Goal: Task Accomplishment & Management: Complete application form

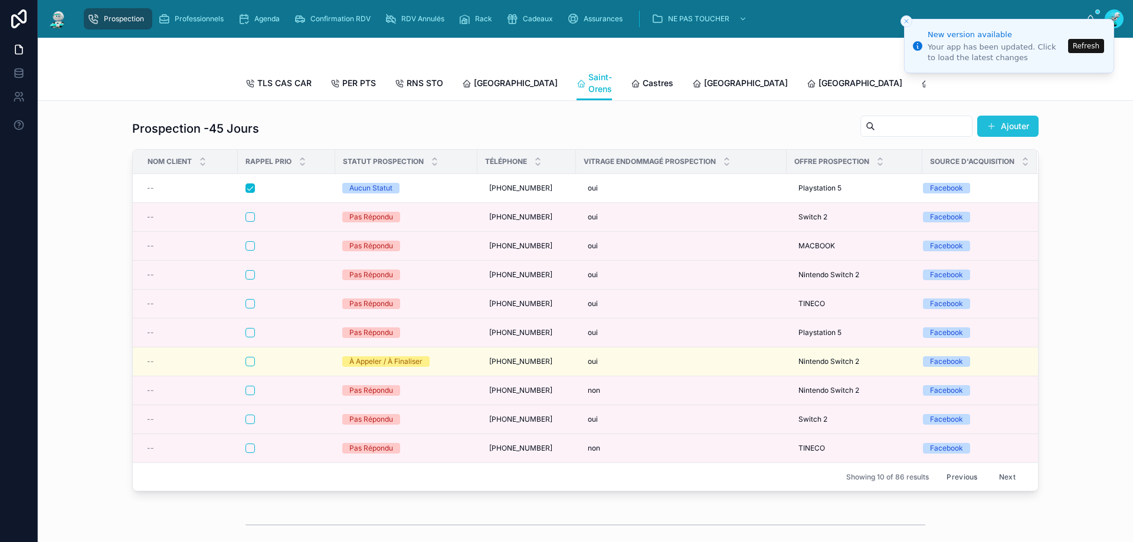
click at [1021, 137] on button "Ajouter" at bounding box center [1007, 126] width 61 height 21
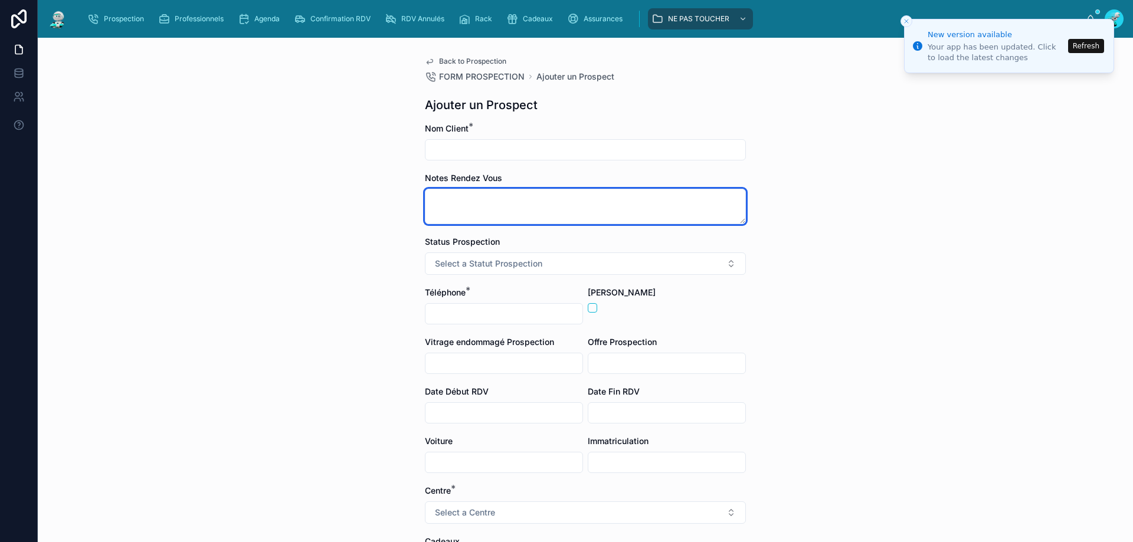
click at [456, 206] on textarea at bounding box center [585, 206] width 321 height 35
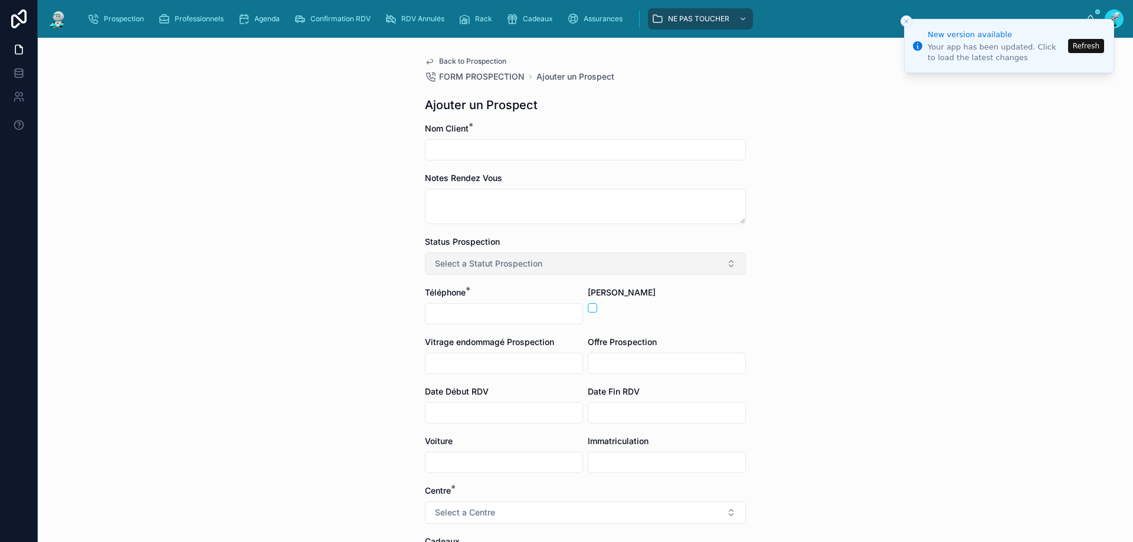
click at [492, 264] on span "Select a Statut Prospection" at bounding box center [488, 264] width 107 height 12
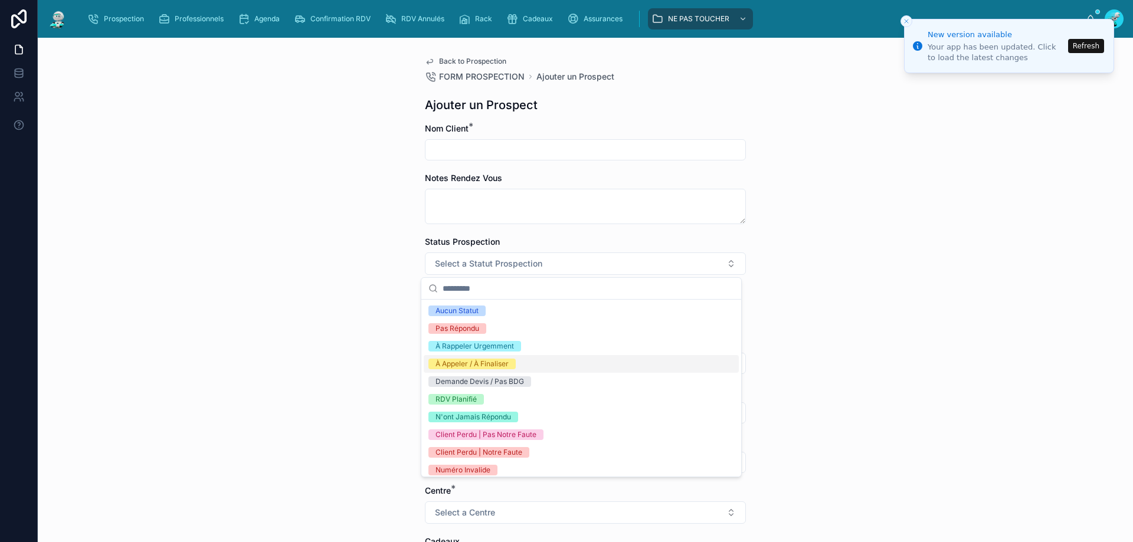
click at [365, 314] on div "Back to Prospection FORM PROSPECTION Ajouter un Prospect Ajouter un Prospect No…" at bounding box center [586, 290] width 1096 height 505
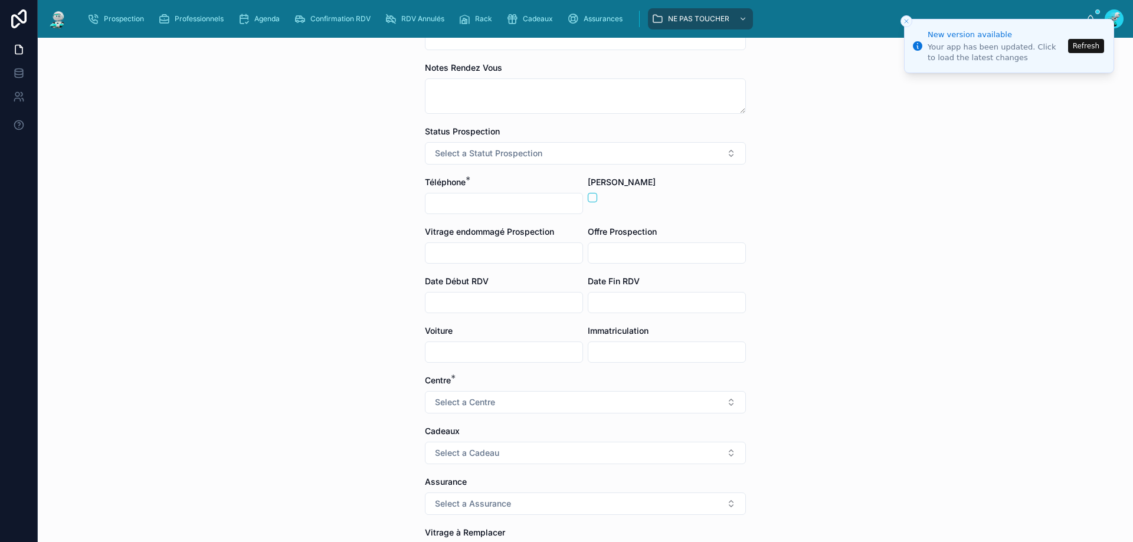
scroll to position [300, 0]
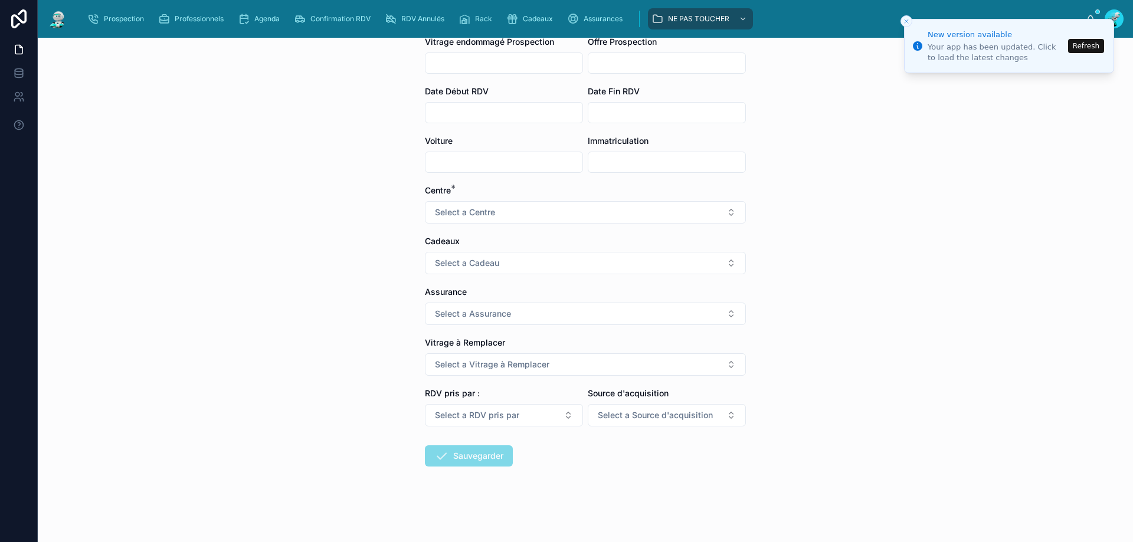
click at [489, 61] on input "text" at bounding box center [504, 63] width 157 height 17
click at [373, 84] on div "Back to Prospection FORM PROSPECTION Ajouter un Prospect Ajouter un Prospect No…" at bounding box center [586, 290] width 1096 height 505
click at [577, 365] on button "Select a Vitrage à Remplacer" at bounding box center [585, 365] width 321 height 22
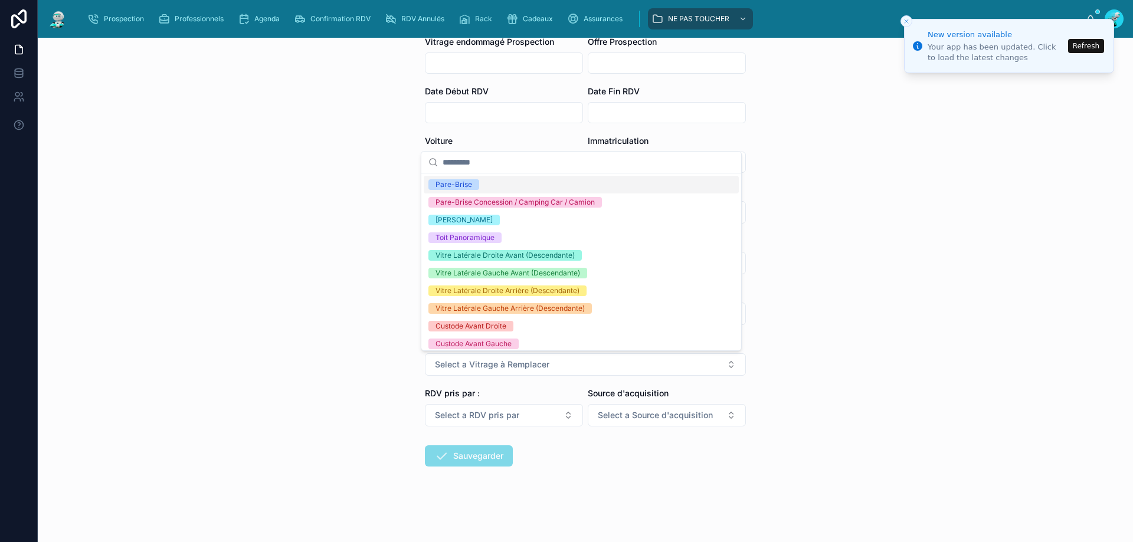
drag, startPoint x: 299, startPoint y: 188, endPoint x: 393, endPoint y: 247, distance: 110.9
click at [299, 190] on div "Back to Prospection FORM PROSPECTION Ajouter un Prospect Ajouter un Prospect No…" at bounding box center [586, 290] width 1096 height 505
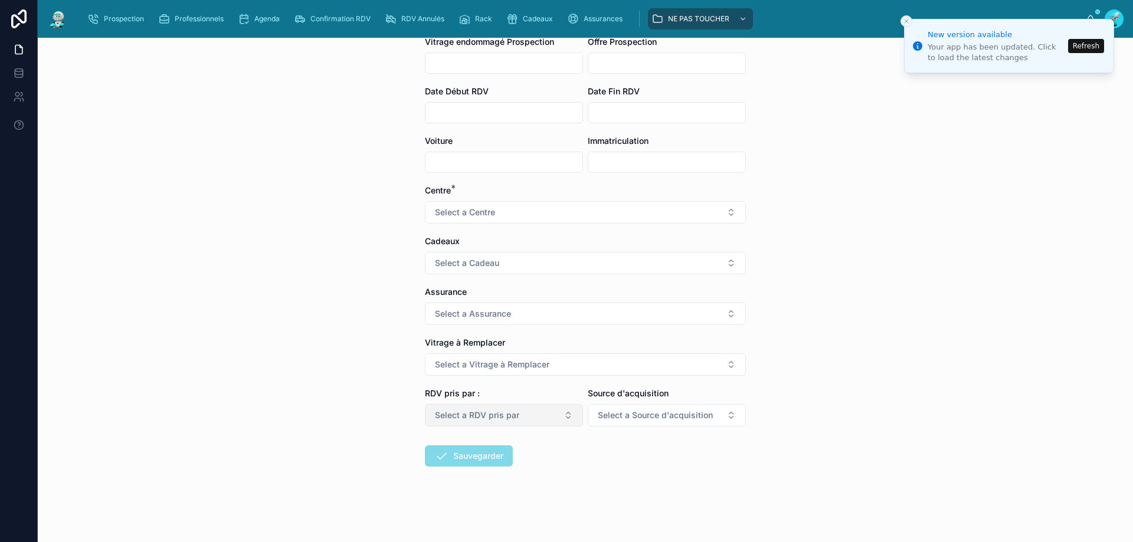
click at [514, 413] on span "Select a RDV pris par" at bounding box center [477, 416] width 84 height 12
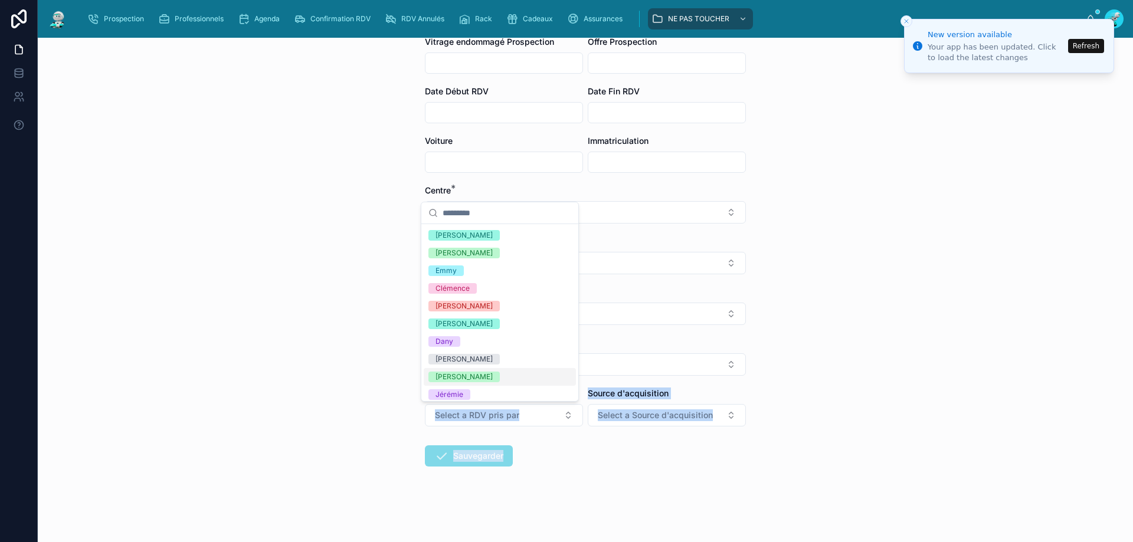
click at [455, 365] on div "Prospection Professionnels Agenda Confirmation RDV RDV Annulés Rack Cadeaux Ass…" at bounding box center [586, 271] width 1096 height 542
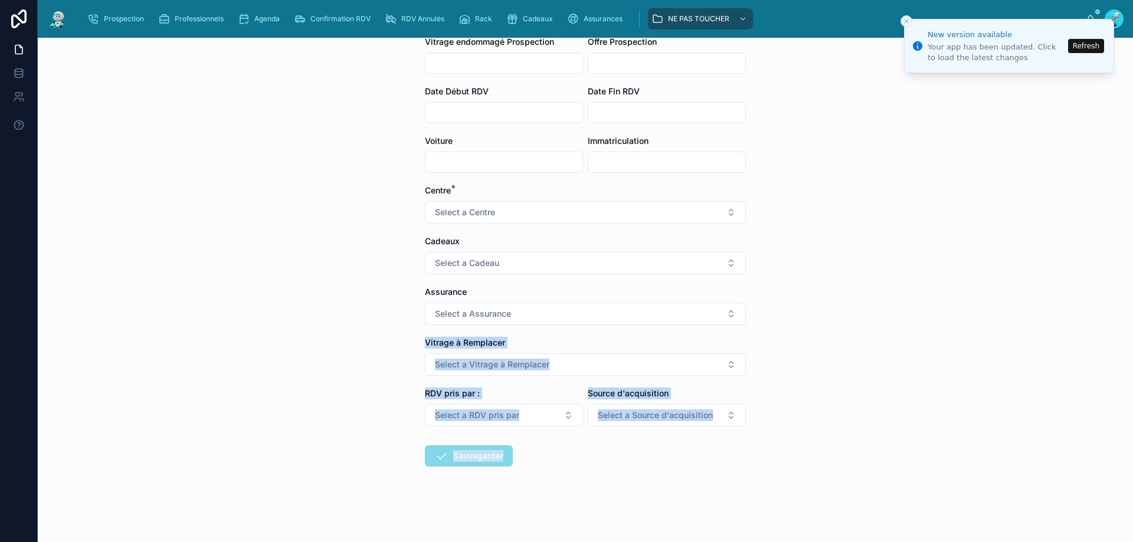
click at [887, 365] on div "Back to Prospection FORM PROSPECTION Ajouter un Prospect Ajouter un Prospect No…" at bounding box center [586, 290] width 1096 height 505
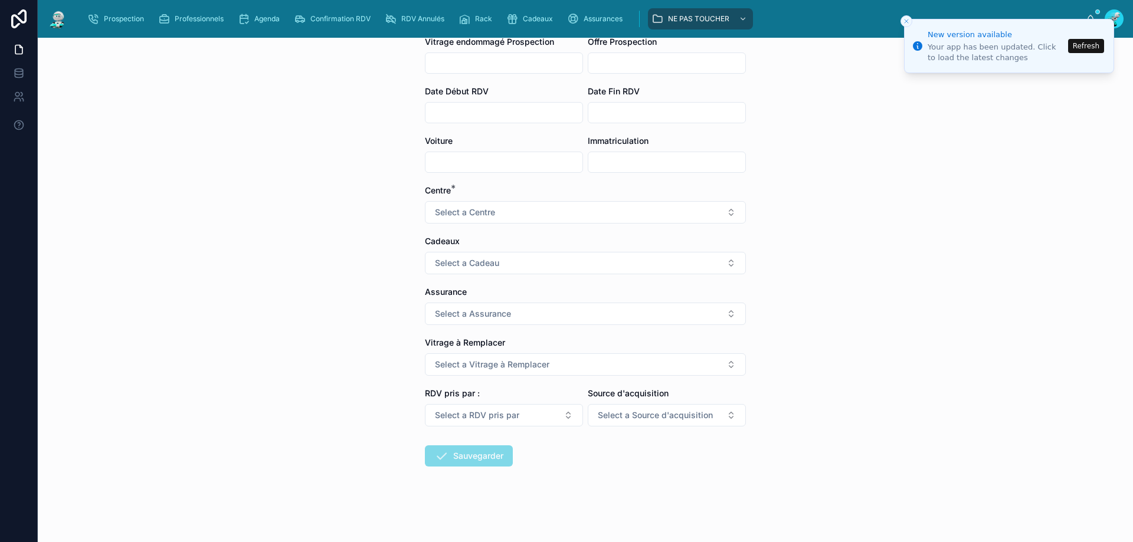
drag, startPoint x: 803, startPoint y: 260, endPoint x: 794, endPoint y: 259, distance: 8.5
click at [799, 259] on div "Back to Prospection FORM PROSPECTION Ajouter un Prospect Ajouter un Prospect No…" at bounding box center [586, 290] width 1096 height 505
click at [1088, 50] on button "Refresh" at bounding box center [1086, 46] width 36 height 14
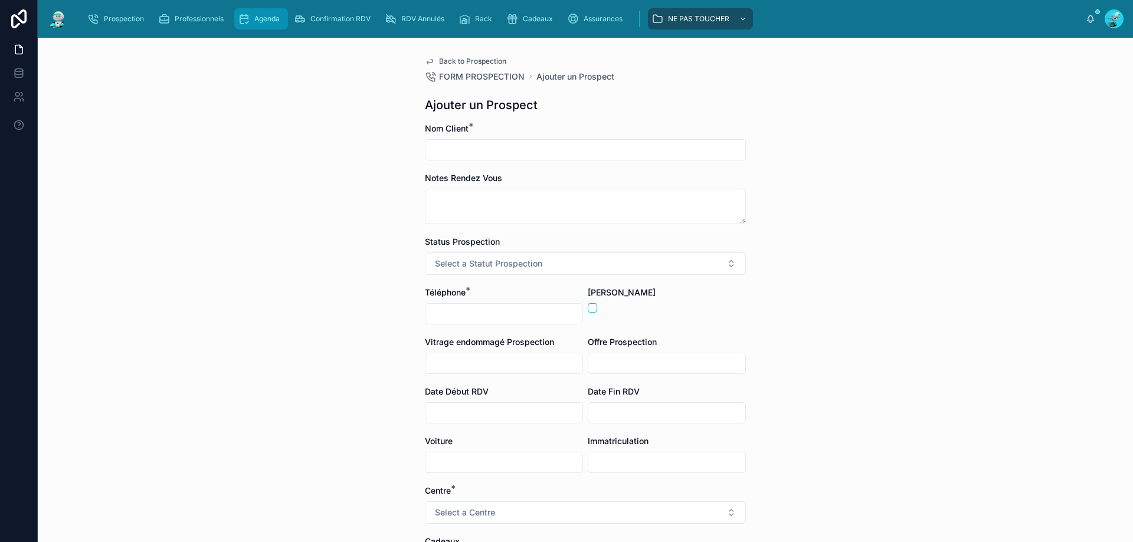
click at [252, 14] on div "Agenda" at bounding box center [261, 18] width 47 height 19
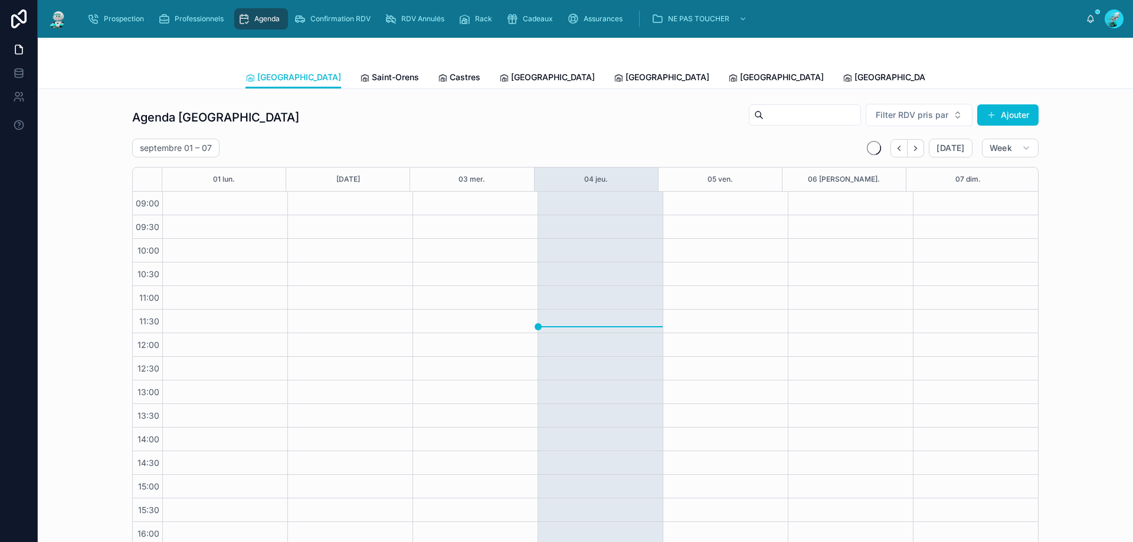
scroll to position [64, 0]
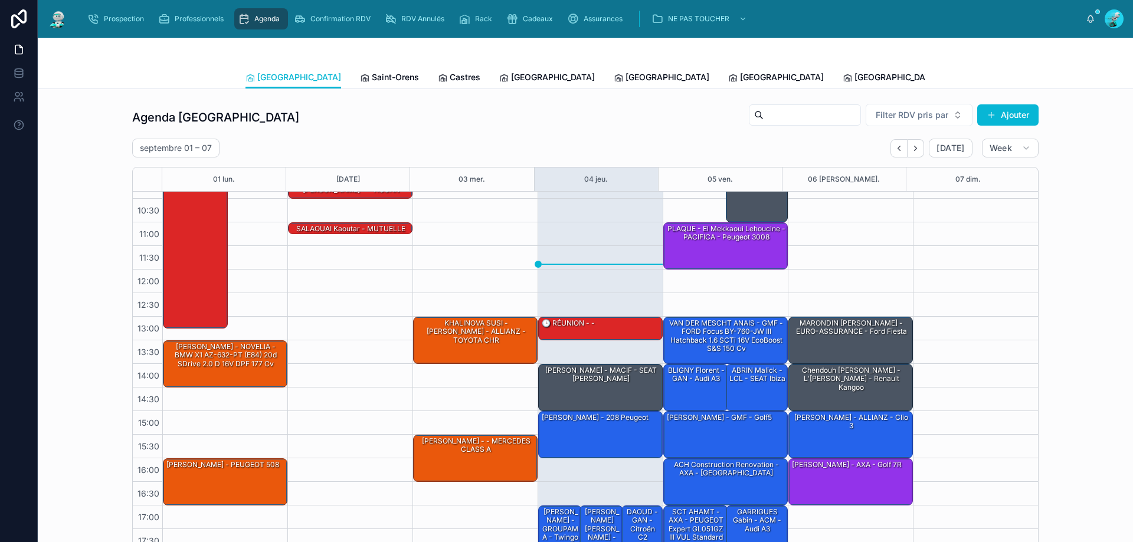
click at [1068, 80] on span "Tous Centres" at bounding box center [1094, 77] width 52 height 12
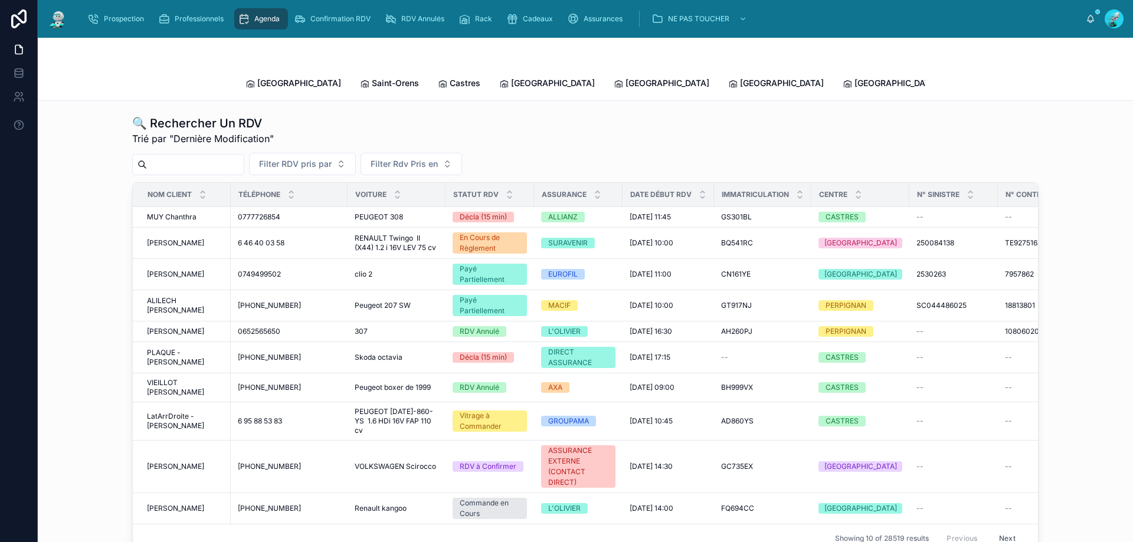
click at [186, 158] on input "text" at bounding box center [195, 164] width 97 height 17
paste input "**********"
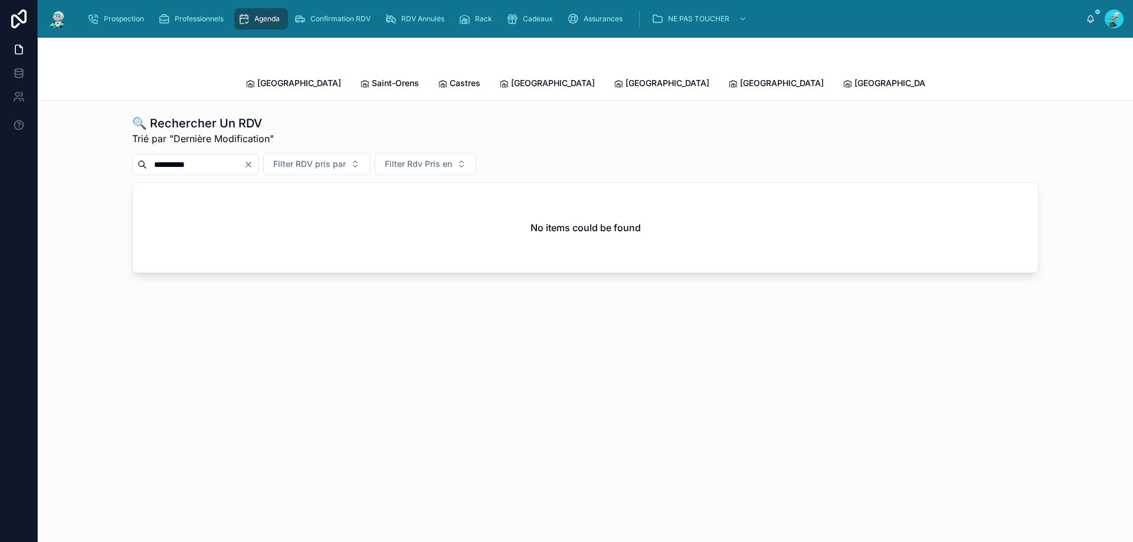
type input "*********"
drag, startPoint x: 230, startPoint y: 160, endPoint x: 108, endPoint y: 160, distance: 122.2
click at [128, 160] on div "🔍 Rechercher Un RDV Trié par "Dernière Modification" ********* Filter RDV pris …" at bounding box center [585, 194] width 1077 height 168
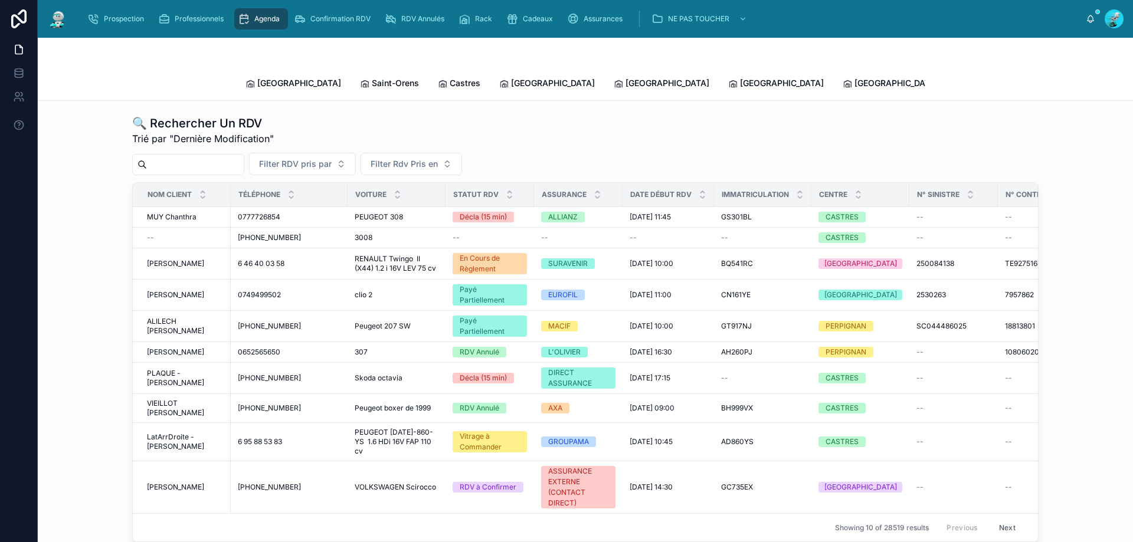
paste input "**********"
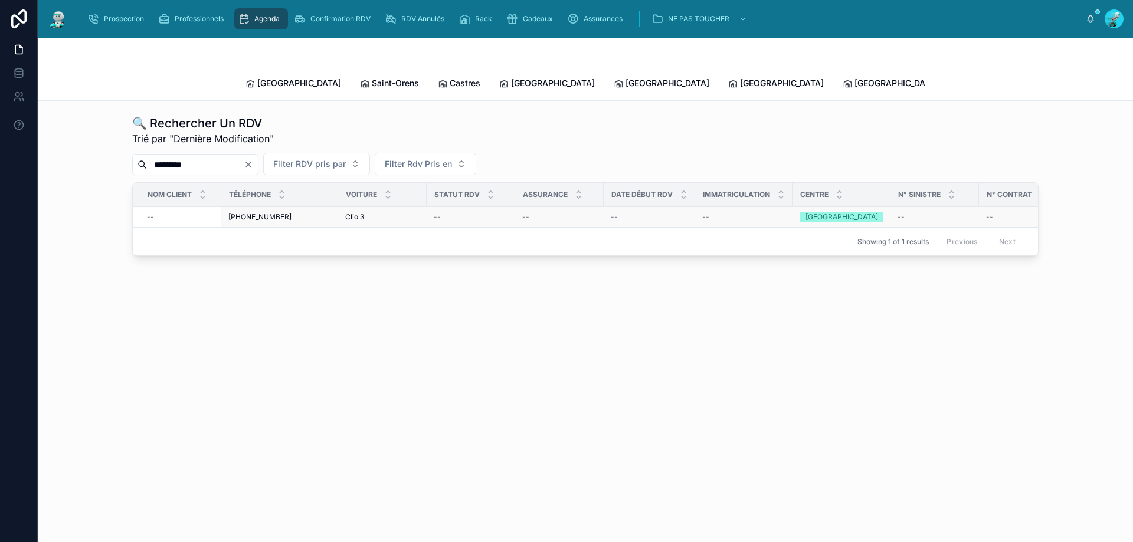
type input "*********"
click at [261, 212] on span "[PHONE_NUMBER]" at bounding box center [259, 216] width 63 height 9
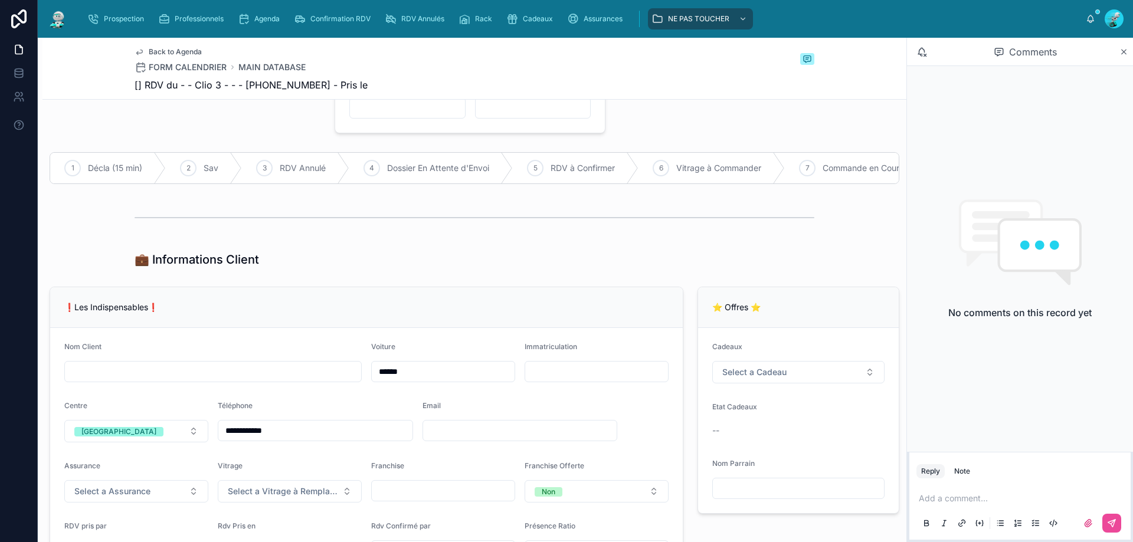
scroll to position [118, 0]
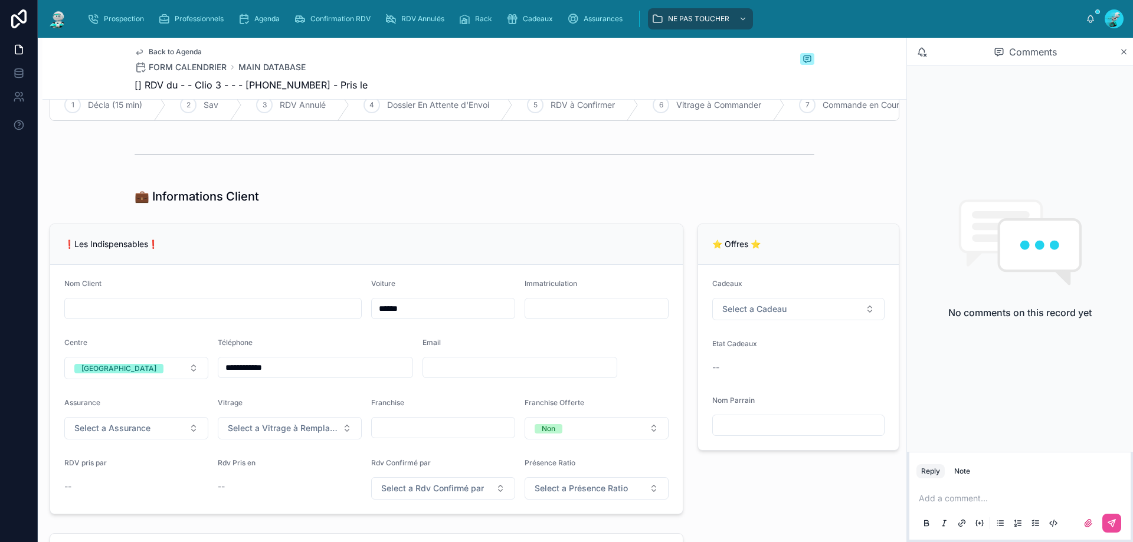
drag, startPoint x: 293, startPoint y: 375, endPoint x: 212, endPoint y: 377, distance: 80.3
click at [220, 376] on input "**********" at bounding box center [315, 367] width 194 height 17
click at [319, 169] on div at bounding box center [475, 155] width 680 height 30
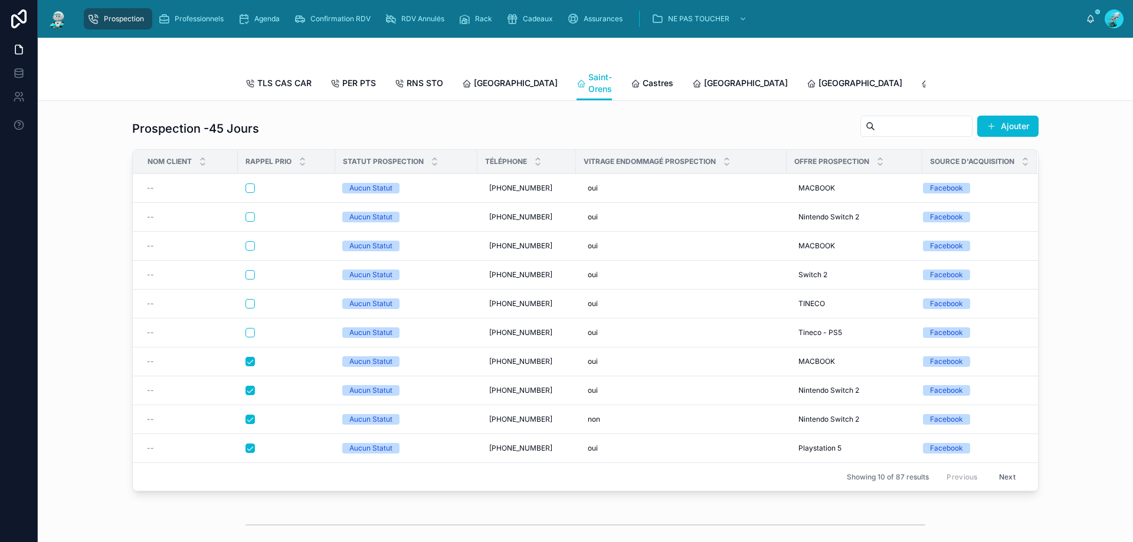
click at [1048, 82] on span "[GEOGRAPHIC_DATA]" at bounding box center [1090, 83] width 84 height 12
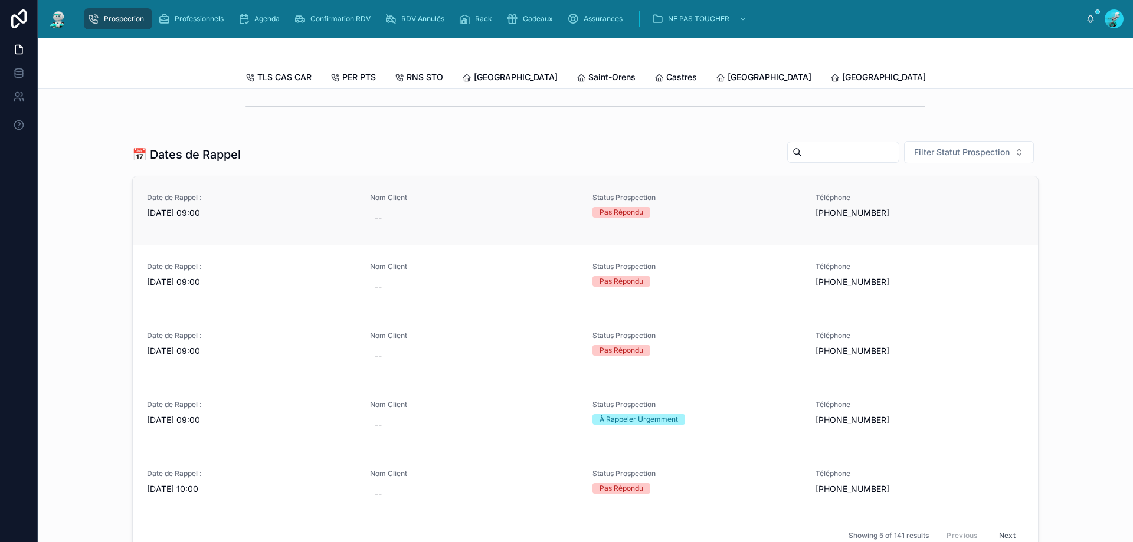
scroll to position [413, 0]
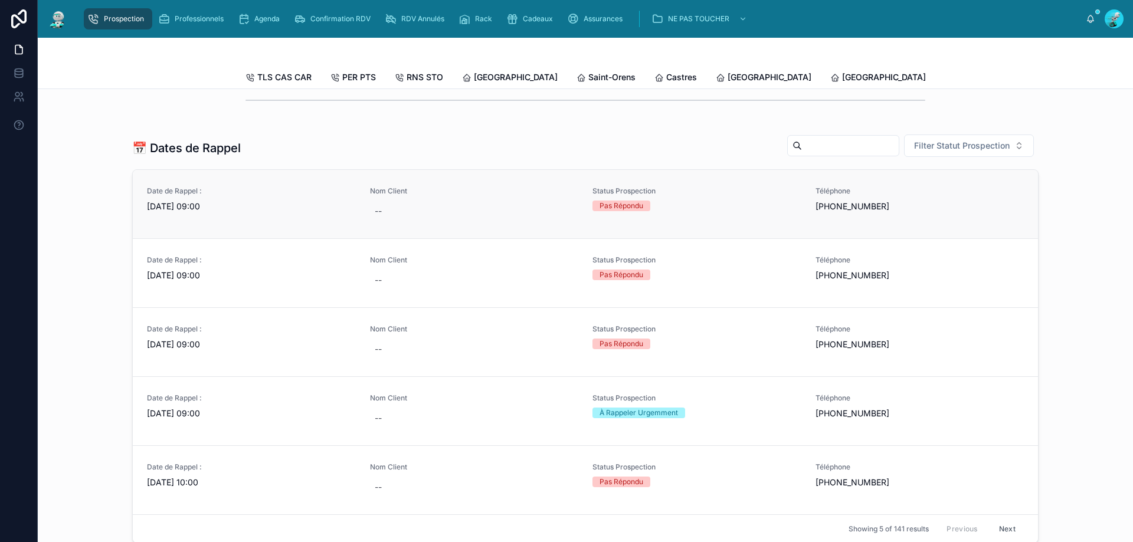
click at [190, 212] on span "01/09/2025 09:00" at bounding box center [251, 207] width 209 height 12
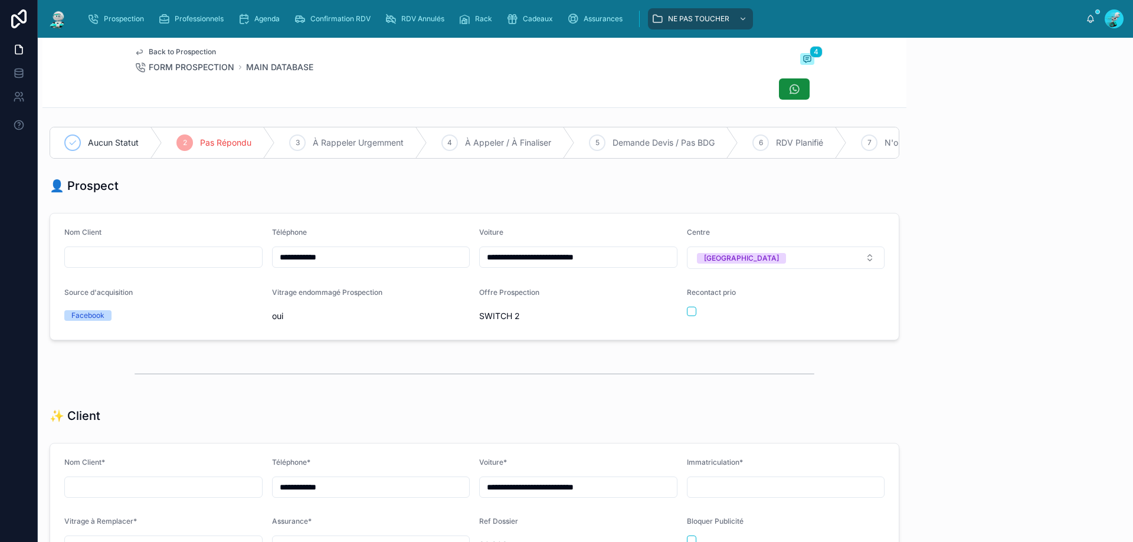
scroll to position [66, 0]
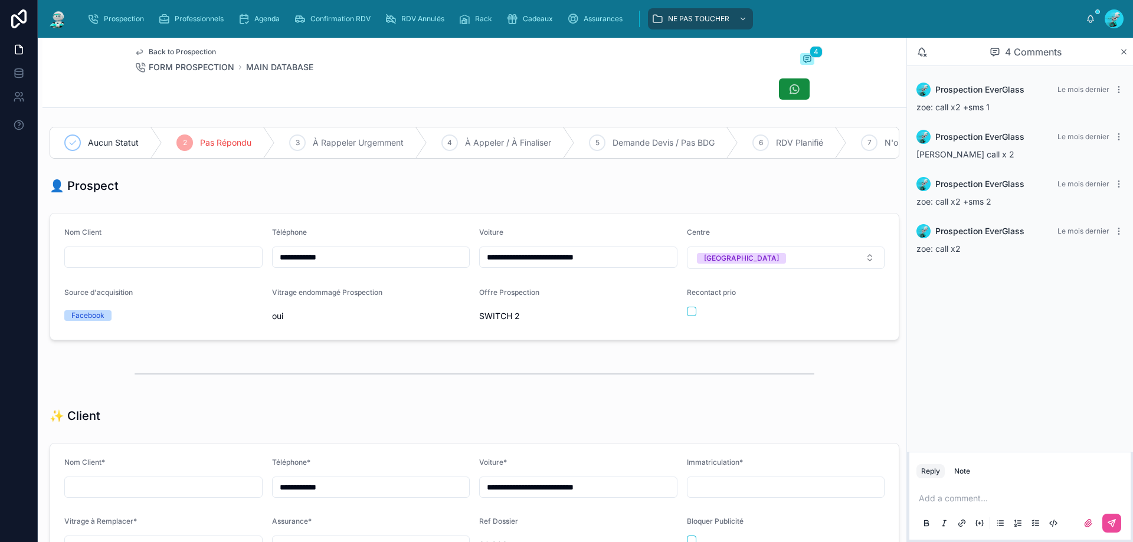
drag, startPoint x: 381, startPoint y: 270, endPoint x: 268, endPoint y: 273, distance: 112.8
click at [268, 272] on form "**********" at bounding box center [474, 277] width 849 height 126
